Goal: Find contact information: Find contact information

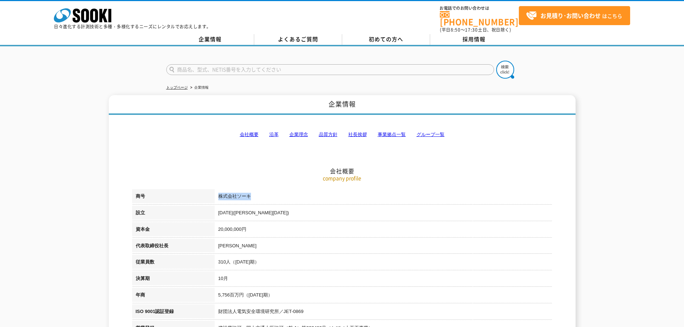
drag, startPoint x: 219, startPoint y: 191, endPoint x: 260, endPoint y: 194, distance: 41.1
click at [260, 194] on td "株式会社ソーキ" at bounding box center [384, 197] width 338 height 17
copy td "株式会社ソーキ"
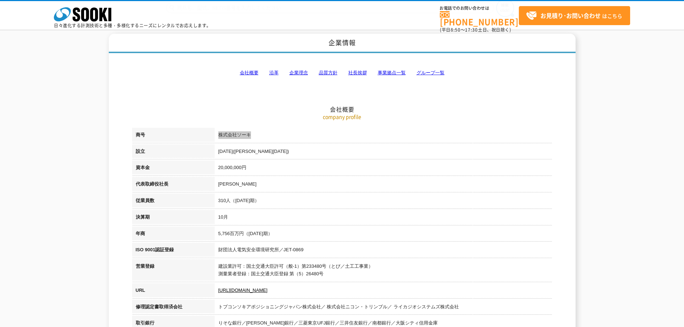
scroll to position [72, 0]
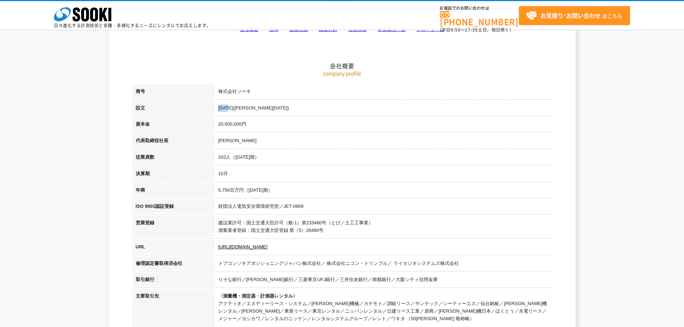
drag, startPoint x: 218, startPoint y: 107, endPoint x: 229, endPoint y: 107, distance: 10.4
click at [229, 107] on td "[DATE]([PERSON_NAME][DATE])" at bounding box center [384, 109] width 338 height 17
copy td "[DATE]"
drag, startPoint x: 219, startPoint y: 141, endPoint x: 237, endPoint y: 139, distance: 18.4
click at [237, 139] on td "[PERSON_NAME]" at bounding box center [384, 142] width 338 height 17
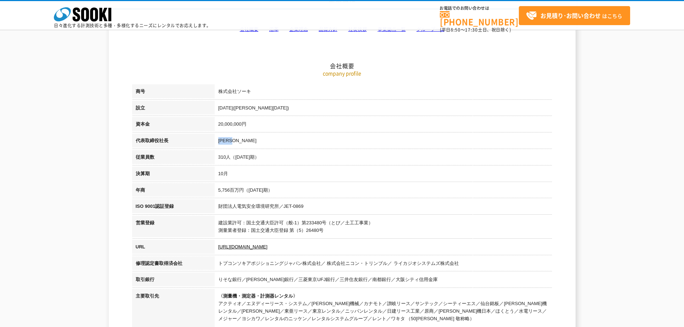
copy td "[PERSON_NAME]"
drag, startPoint x: 135, startPoint y: 139, endPoint x: 168, endPoint y: 136, distance: 32.8
click at [168, 136] on th "代表取締役社長" at bounding box center [173, 142] width 83 height 17
copy th "代表取締役社長"
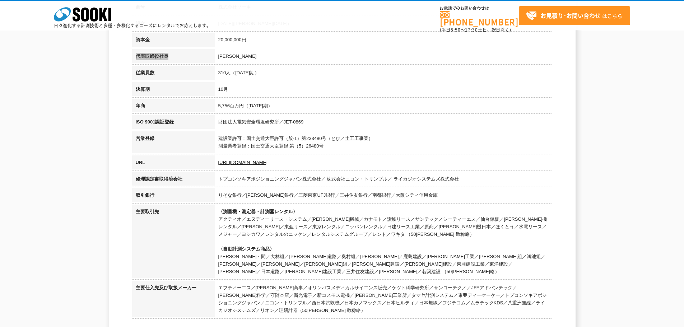
scroll to position [144, 0]
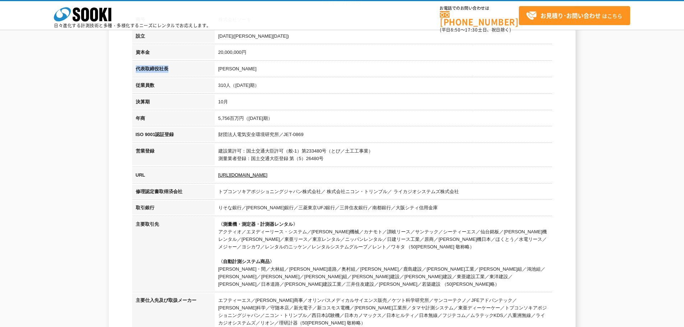
drag, startPoint x: 215, startPoint y: 173, endPoint x: 263, endPoint y: 174, distance: 48.1
click at [263, 174] on td "[URL][DOMAIN_NAME]" at bounding box center [384, 176] width 338 height 17
copy link "[URL][DOMAIN_NAME]"
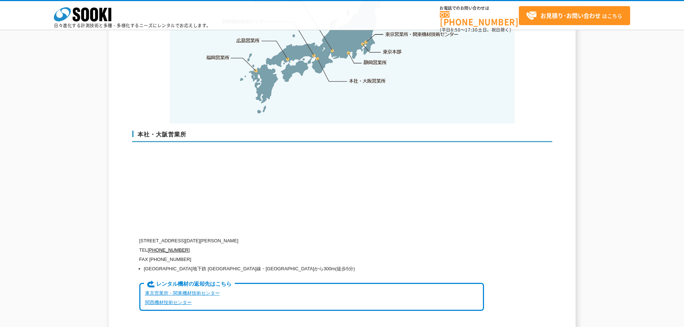
scroll to position [1688, 0]
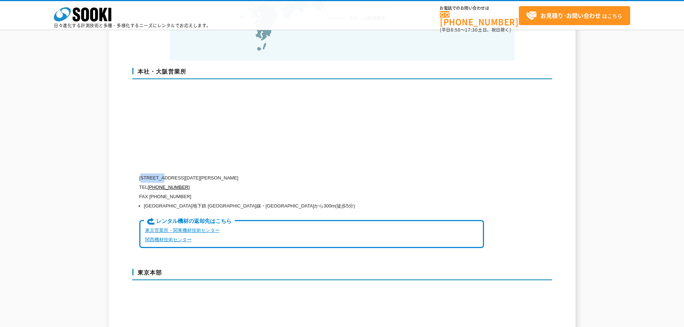
drag, startPoint x: 144, startPoint y: 163, endPoint x: 166, endPoint y: 163, distance: 21.5
click at [166, 173] on p "[STREET_ADDRESS][DATE][PERSON_NAME]" at bounding box center [311, 177] width 345 height 9
copy p "550-0005"
drag, startPoint x: 170, startPoint y: 162, endPoint x: 283, endPoint y: 167, distance: 112.9
click at [283, 173] on p "[STREET_ADDRESS][DATE][PERSON_NAME]" at bounding box center [311, 177] width 345 height 9
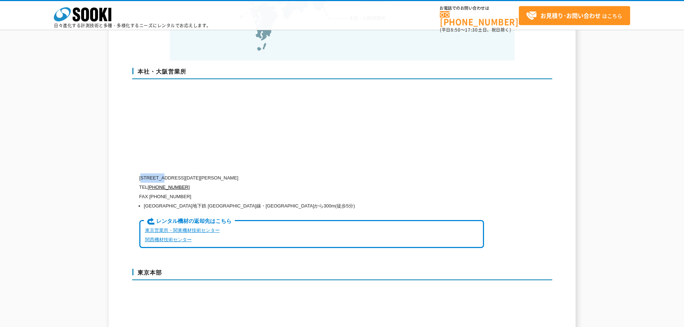
copy p "[STREET_ADDRESS][DATE][PERSON_NAME]"
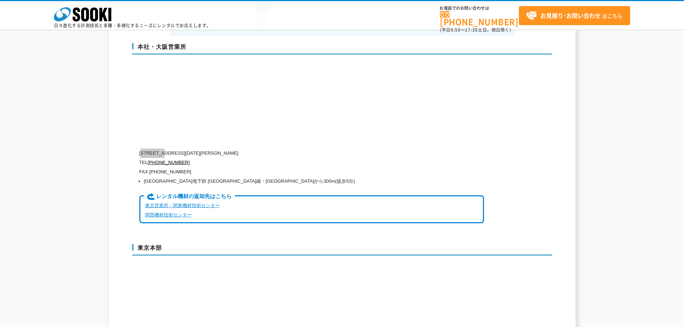
scroll to position [1724, 0]
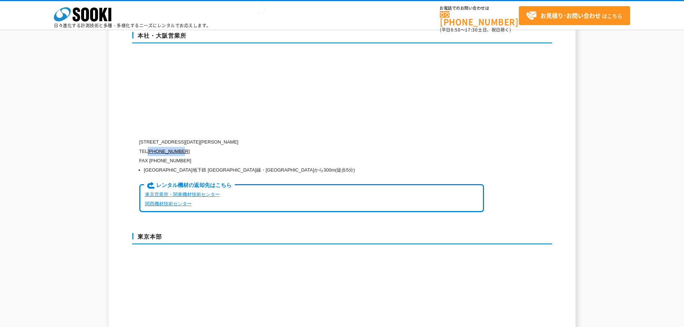
drag, startPoint x: 148, startPoint y: 136, endPoint x: 185, endPoint y: 136, distance: 37.4
click at [185, 147] on p "TEL [PHONE_NUMBER]" at bounding box center [311, 151] width 345 height 9
copy p "[PHONE_NUMBER]"
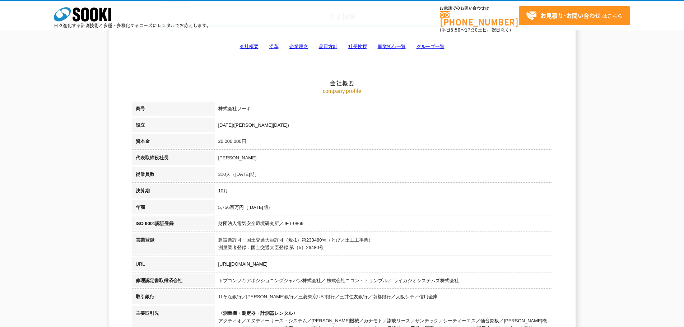
scroll to position [0, 0]
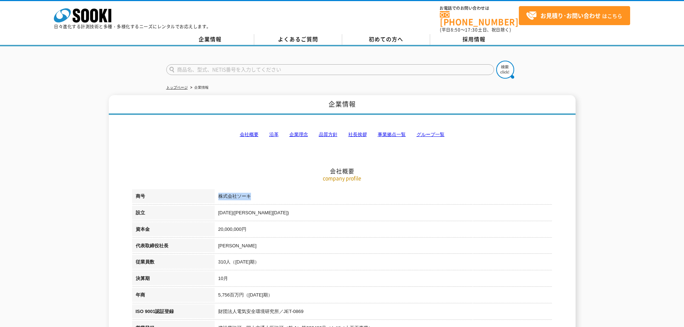
drag, startPoint x: 218, startPoint y: 192, endPoint x: 258, endPoint y: 190, distance: 39.2
click at [258, 190] on td "株式会社ソーキ" at bounding box center [384, 197] width 338 height 17
copy td "株式会社ソーキ"
